Goal: Information Seeking & Learning: Learn about a topic

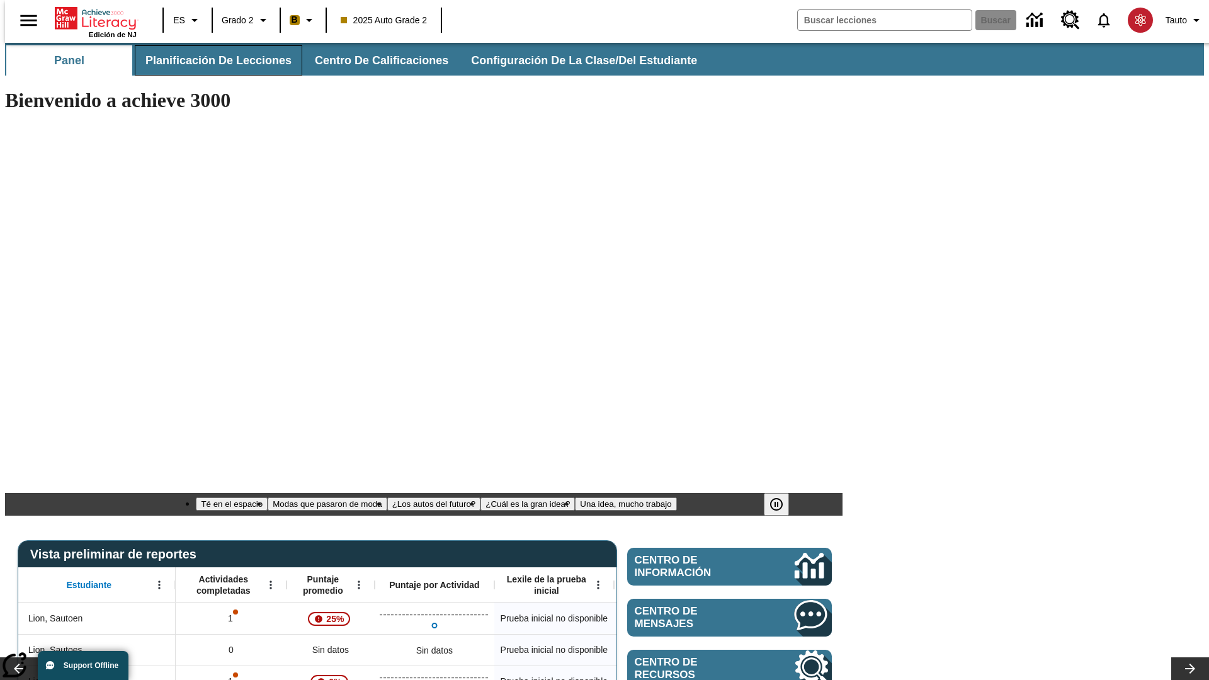
click at [211, 60] on span "Planificación de lecciones" at bounding box center [218, 61] width 146 height 14
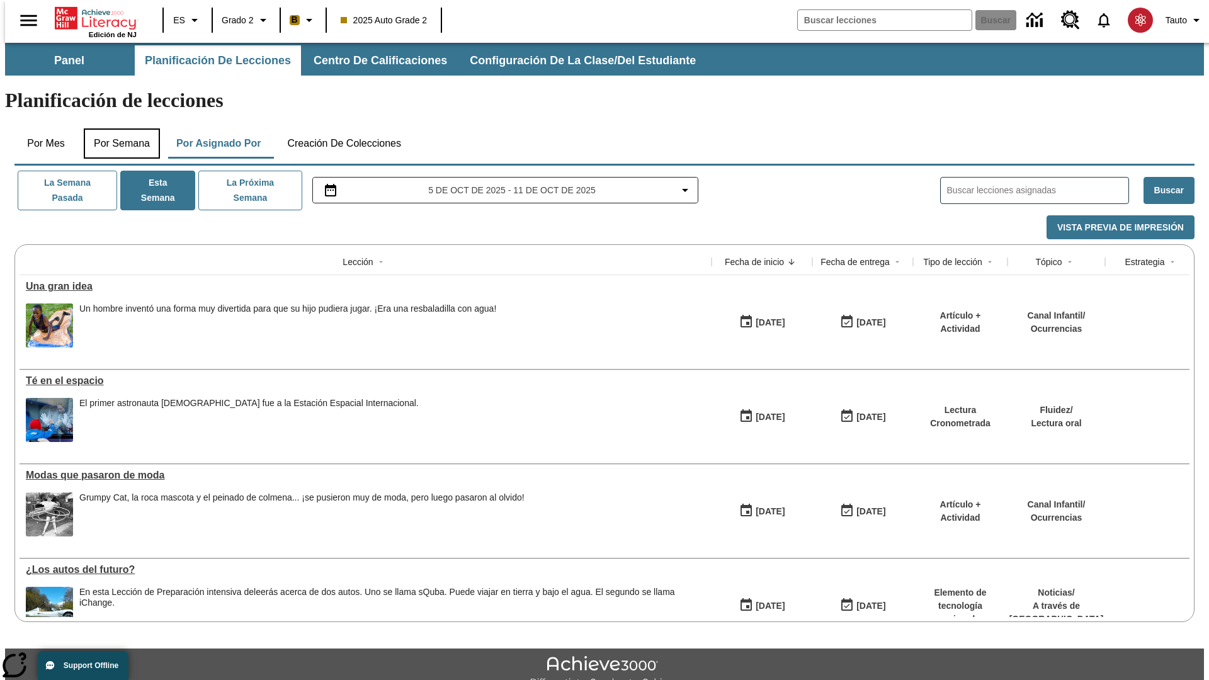
click at [118, 128] on button "Por semana" at bounding box center [122, 143] width 76 height 30
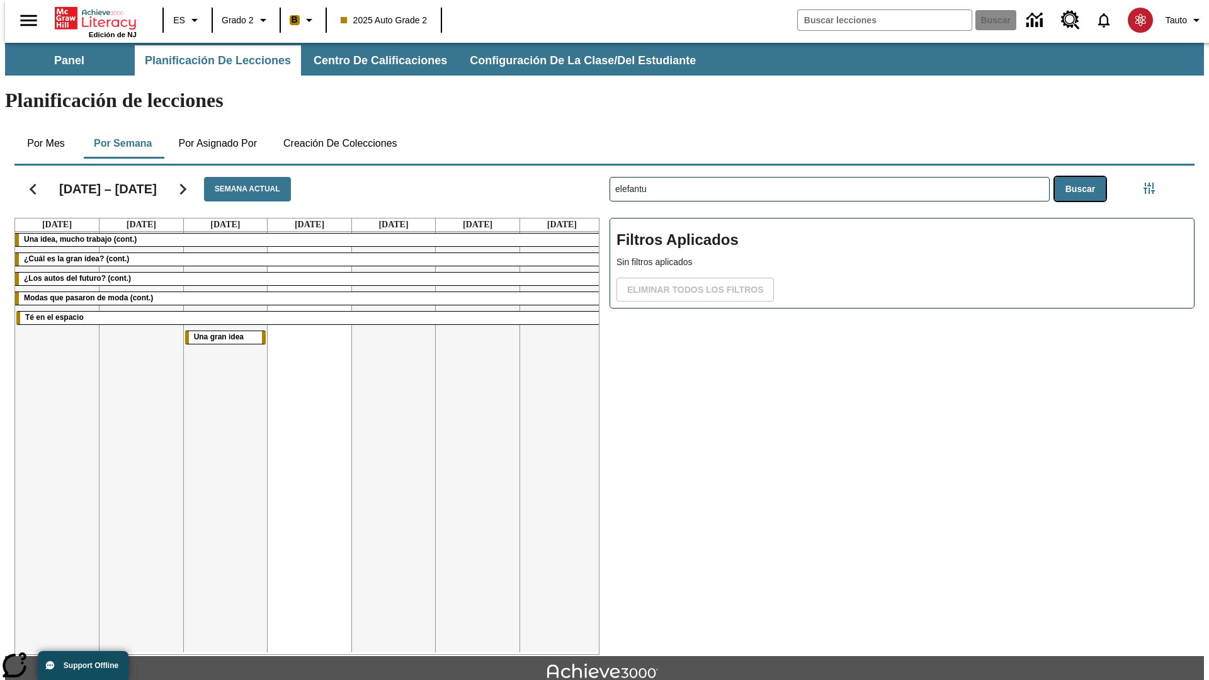
click at [1083, 177] on button "Buscar" at bounding box center [1079, 189] width 51 height 25
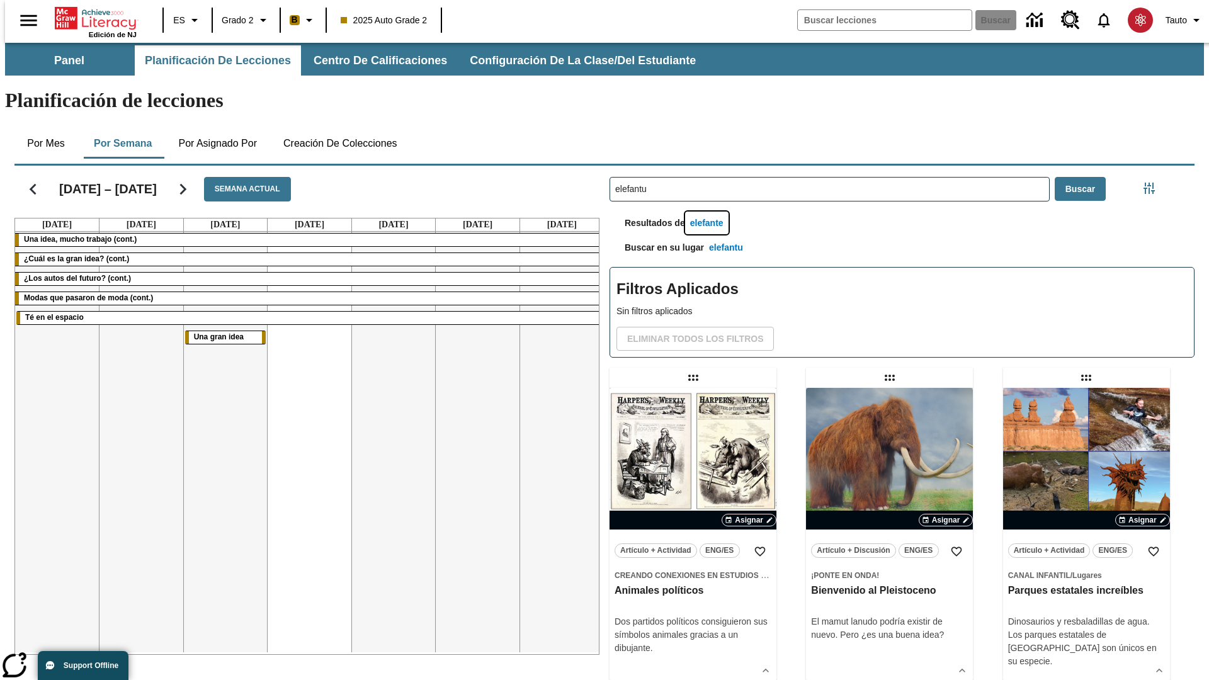
click at [708, 212] on button "elefante" at bounding box center [706, 223] width 43 height 23
type input "elefante"
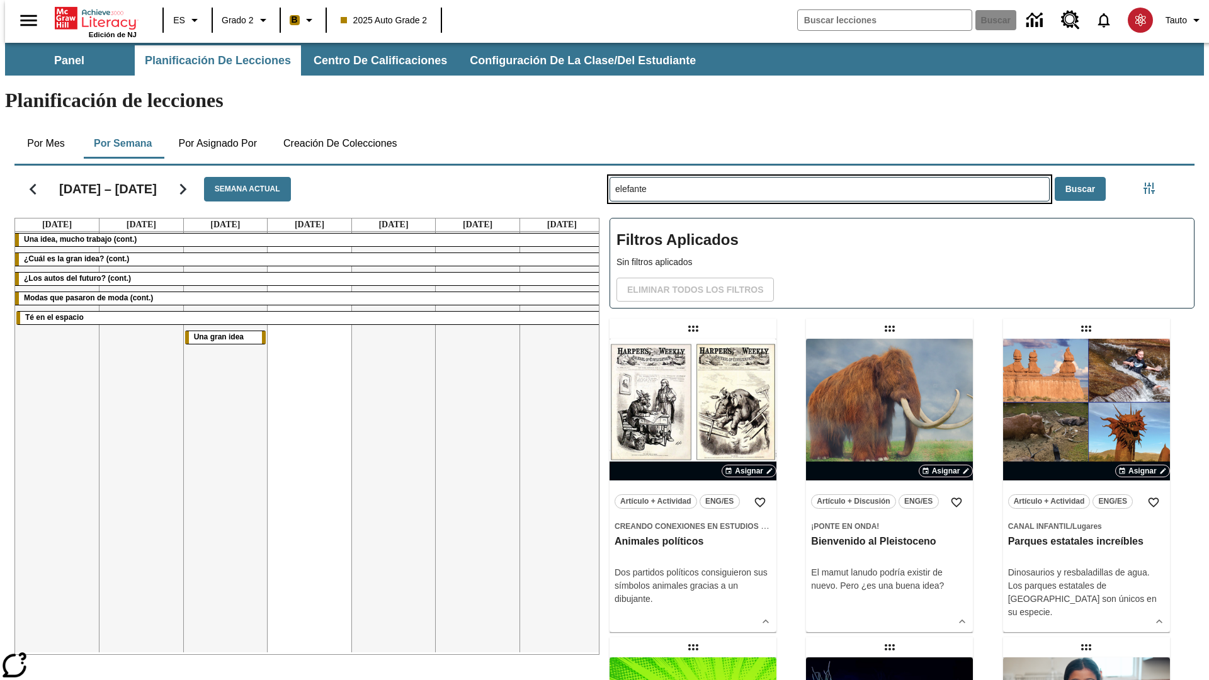
type input "elefantu"
